Goal: Information Seeking & Learning: Learn about a topic

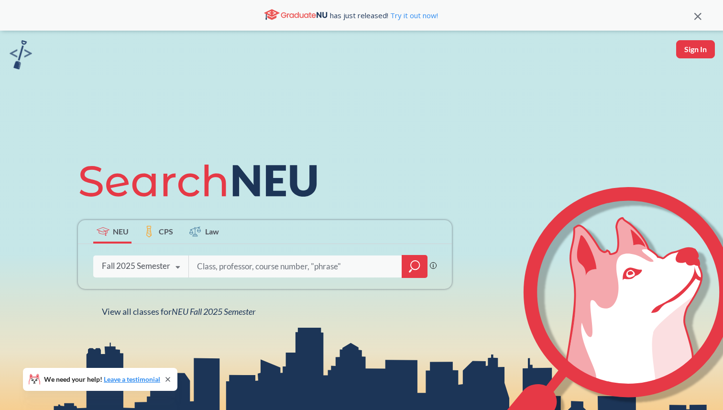
click at [414, 267] on icon "magnifying glass" at bounding box center [414, 266] width 11 height 13
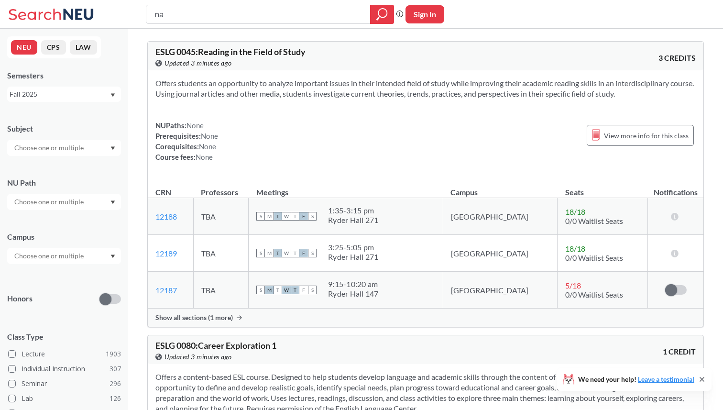
type input "n"
type input "lp"
click at [154, 10] on input "lp" at bounding box center [259, 14] width 210 height 16
type input "nlp"
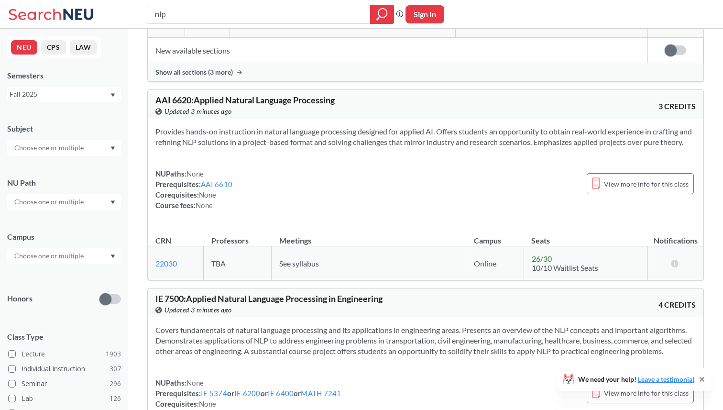
scroll to position [613, 0]
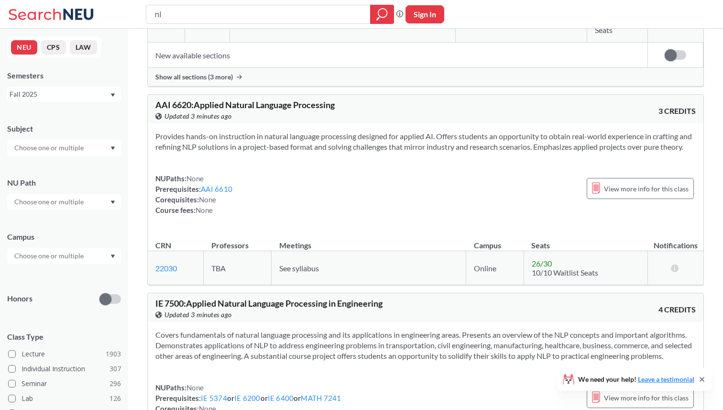
type input "n"
type input "mlops"
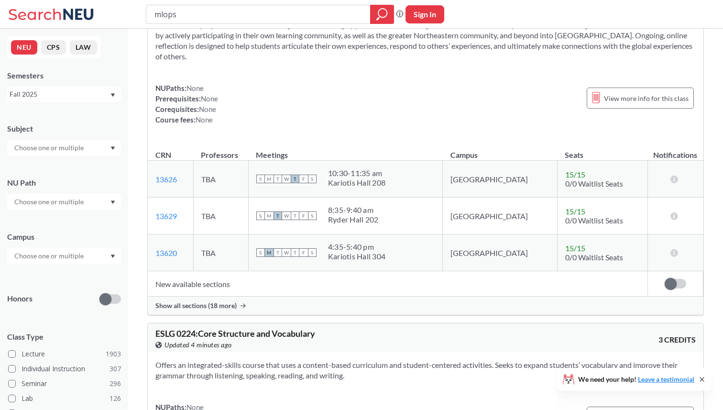
scroll to position [1073, 0]
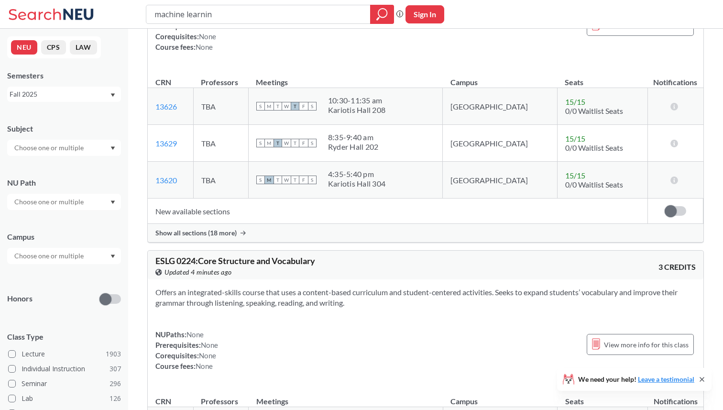
type input "machine learning"
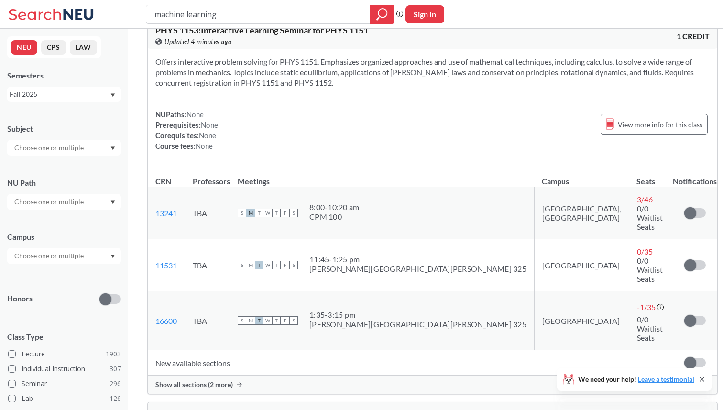
scroll to position [9008, 0]
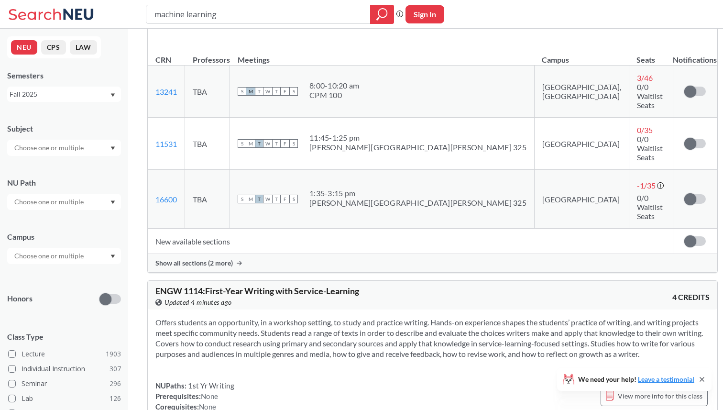
click at [51, 19] on icon at bounding box center [52, 14] width 89 height 19
